Goal: Complete application form: Complete application form

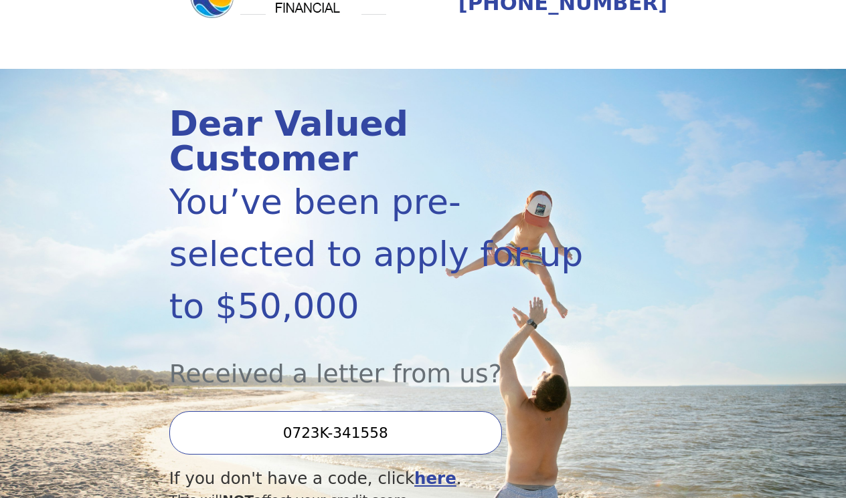
scroll to position [79, 0]
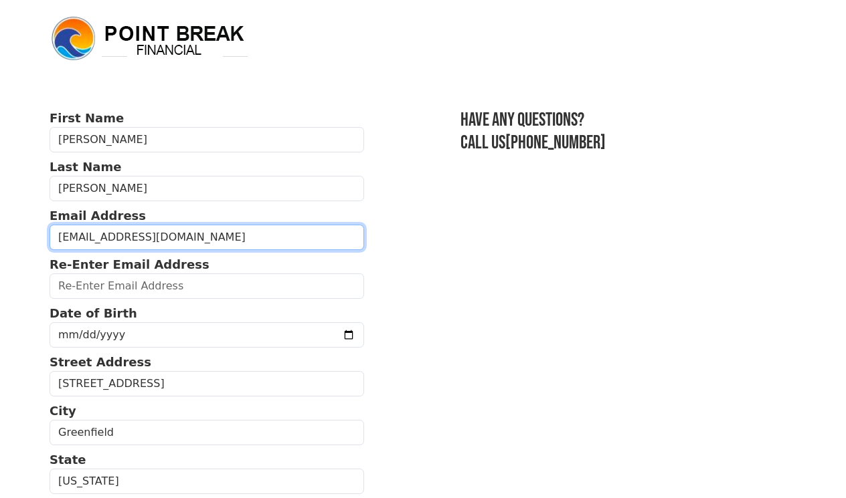
type input "stallionperez@gmail.com"
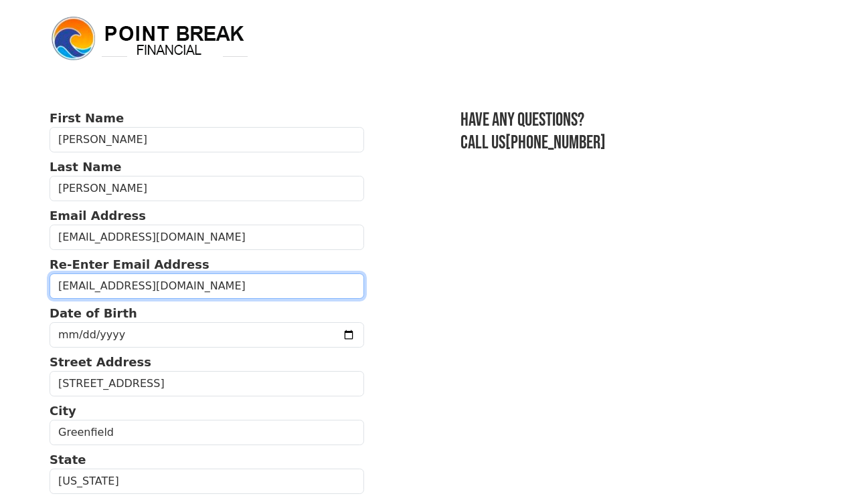
type input "stallionperez@gmail.com"
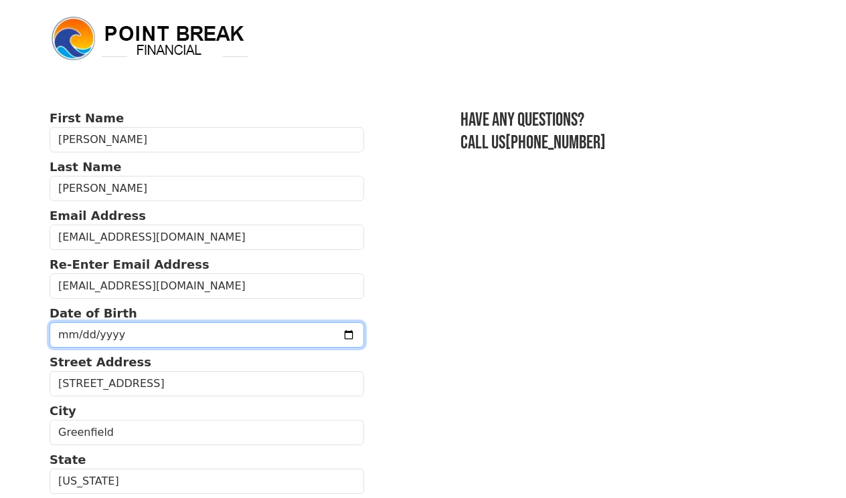
click at [120, 332] on input "date" at bounding box center [207, 334] width 314 height 25
click at [81, 326] on input "date" at bounding box center [207, 334] width 314 height 25
click at [82, 332] on input "date" at bounding box center [207, 334] width 314 height 25
click at [101, 333] on input "date" at bounding box center [207, 334] width 314 height 25
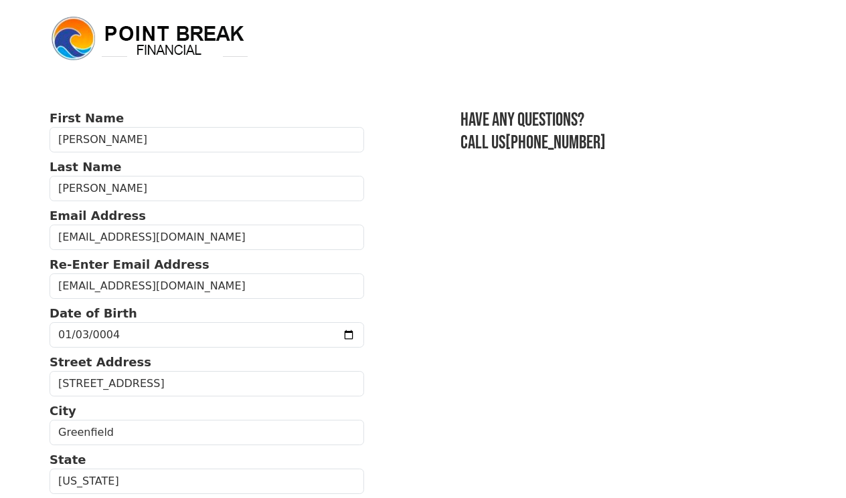
click at [39, 363] on body "First Name Fabian Last Name Perez Email Address stallionperez@gmail.com Re-Ente…" at bounding box center [423, 249] width 846 height 498
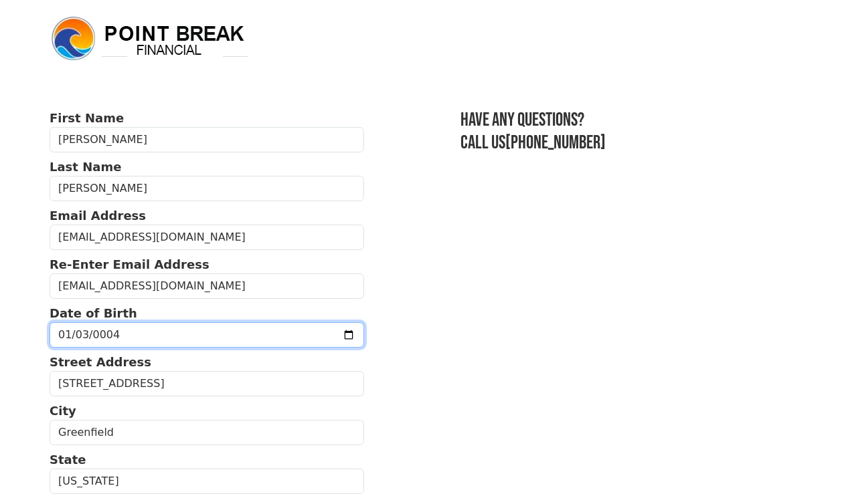
click at [118, 330] on input "0004-01-03" at bounding box center [207, 334] width 314 height 25
click at [108, 334] on input "0004-01-03" at bounding box center [207, 334] width 314 height 25
type input "1994-01-03"
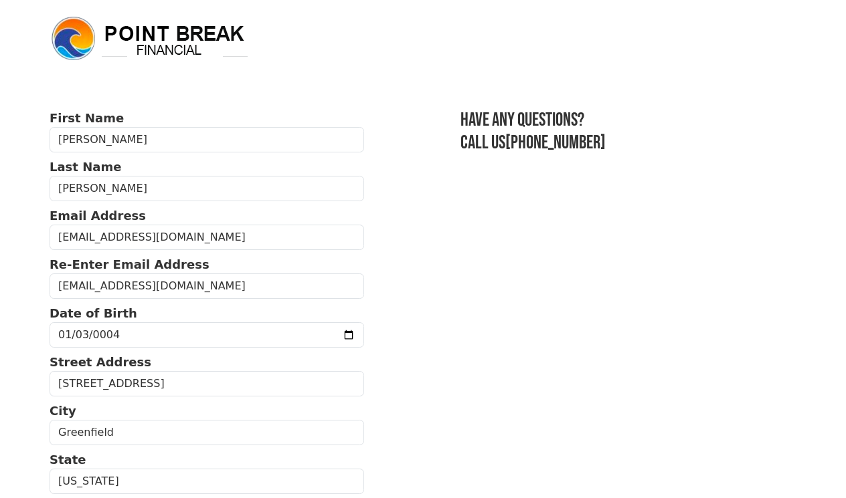
click at [7, 360] on body "First Name Fabian Last Name Perez Email Address stallionperez@gmail.com Re-Ente…" at bounding box center [423, 249] width 846 height 498
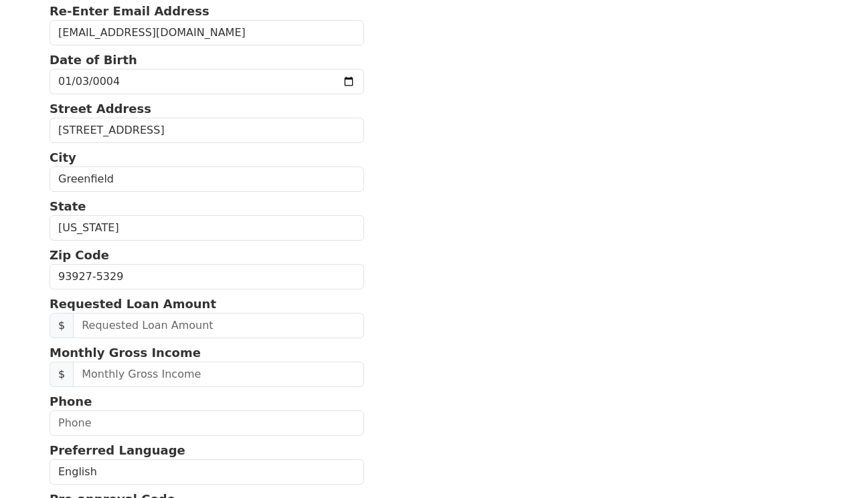
scroll to position [264, 0]
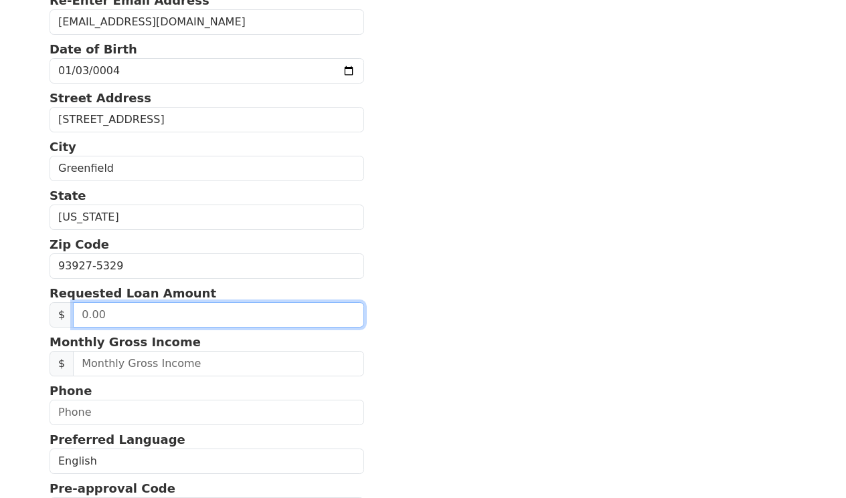
click at [100, 317] on input "text" at bounding box center [218, 314] width 290 height 25
type input "50,000.00"
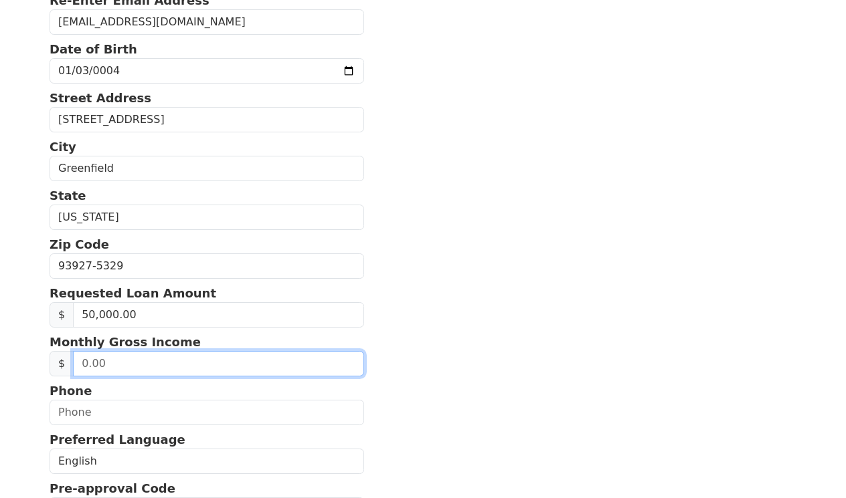
click at [81, 366] on input "text" at bounding box center [218, 363] width 290 height 25
click at [126, 365] on input "text" at bounding box center [218, 363] width 290 height 25
type input "7,500.00"
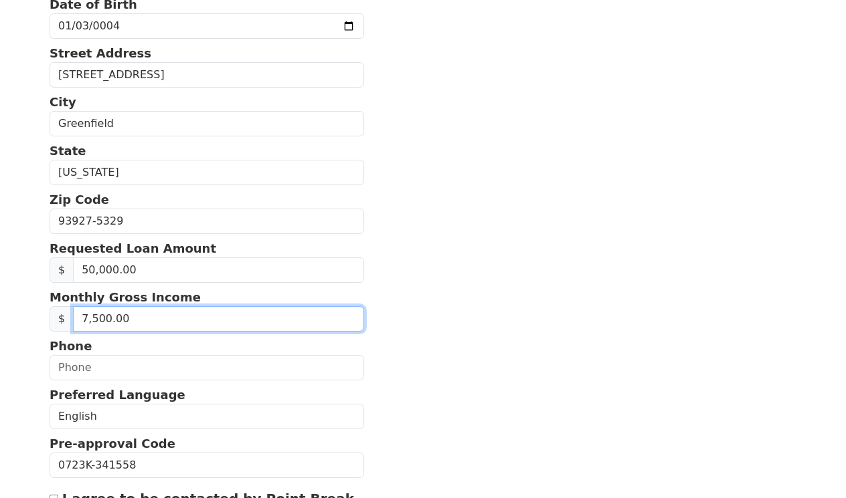
scroll to position [317, 0]
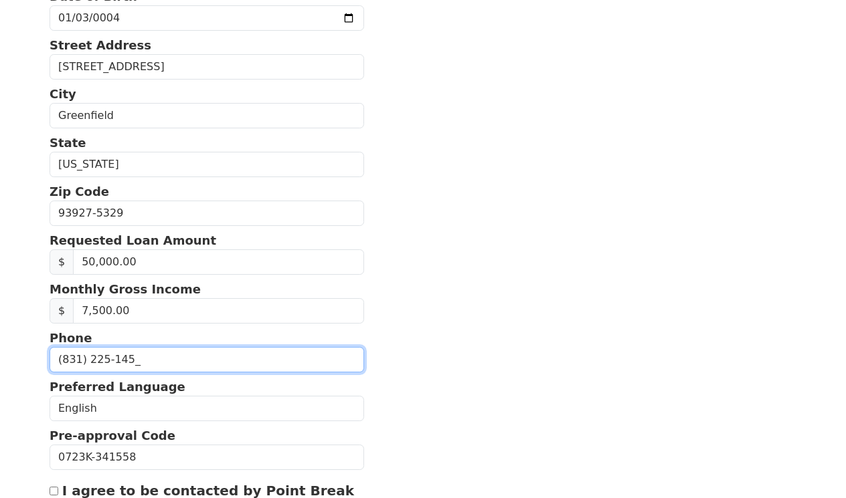
type input "(831) 225-1452"
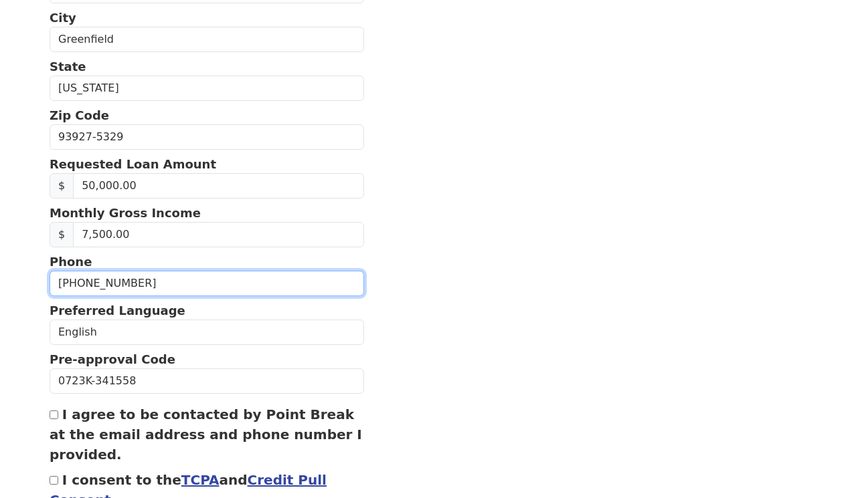
scroll to position [400, 0]
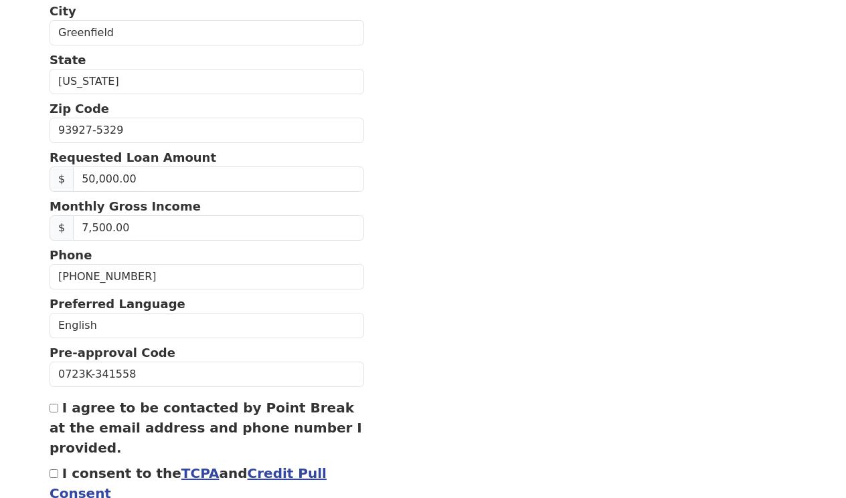
click at [54, 415] on div "I agree to be contacted by Point Break at the email address and phone number I …" at bounding box center [207, 428] width 314 height 60
click at [55, 412] on input "I agree to be contacted by Point Break at the email address and phone number I …" at bounding box center [54, 408] width 9 height 9
checkbox input "true"
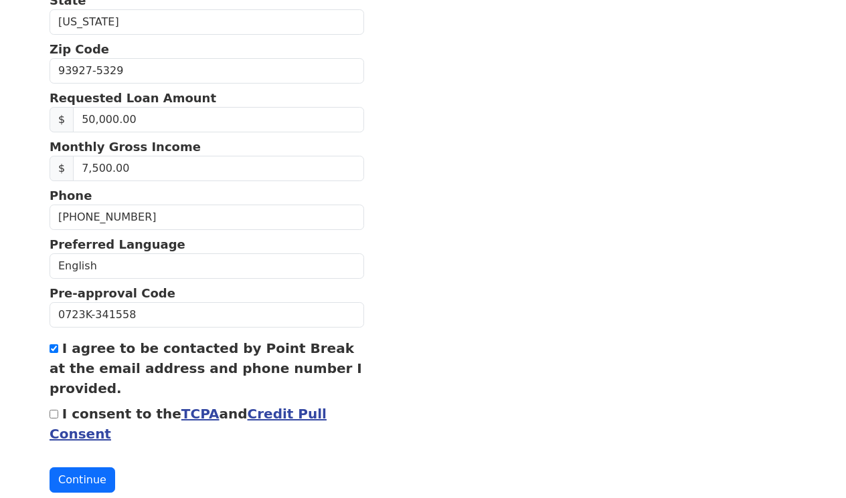
scroll to position [484, 0]
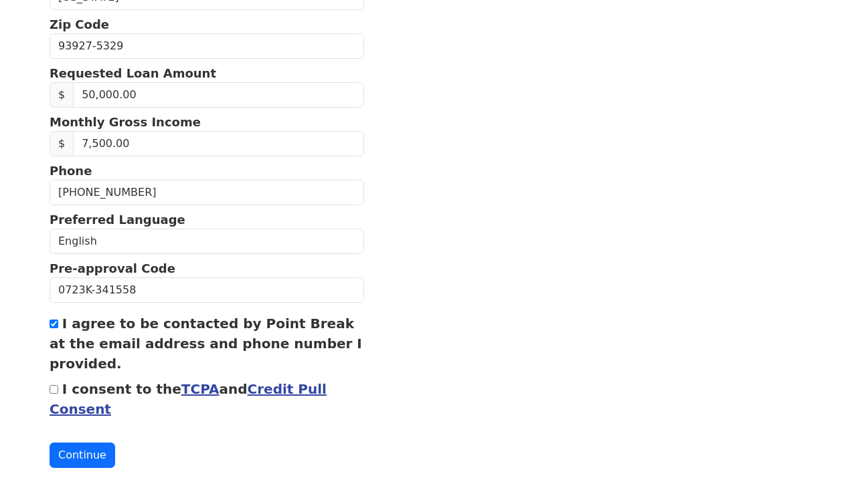
click at [52, 394] on input "I consent to the TCPA and Credit Pull Consent" at bounding box center [54, 389] width 9 height 9
checkbox input "true"
click at [94, 464] on button "Continue" at bounding box center [83, 455] width 66 height 25
